Goal: Transaction & Acquisition: Purchase product/service

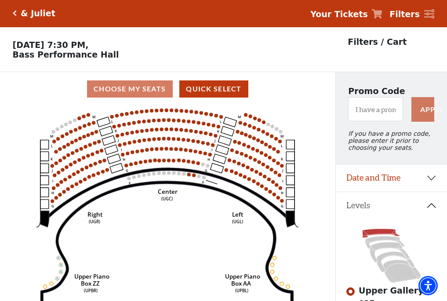
scroll to position [41, 0]
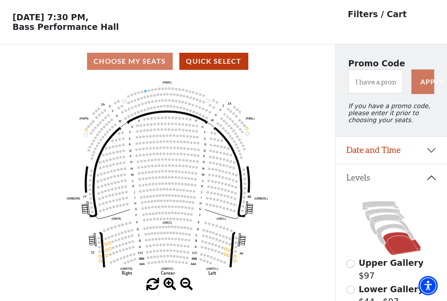
scroll to position [41, 0]
